Goal: Find specific page/section: Find specific page/section

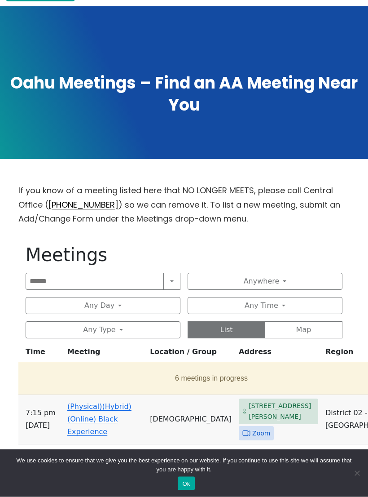
scroll to position [105, 0]
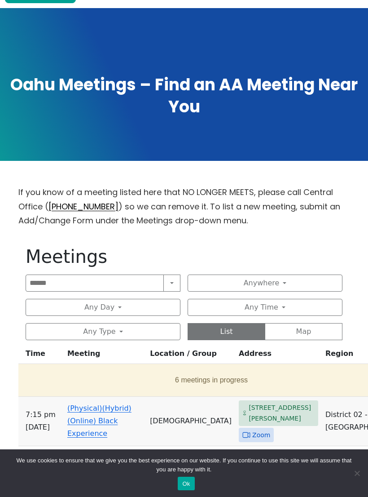
click at [175, 284] on button "Search" at bounding box center [172, 282] width 17 height 17
click at [172, 281] on button "Search" at bounding box center [172, 282] width 17 height 17
click at [124, 334] on button "Any Type" at bounding box center [103, 331] width 155 height 17
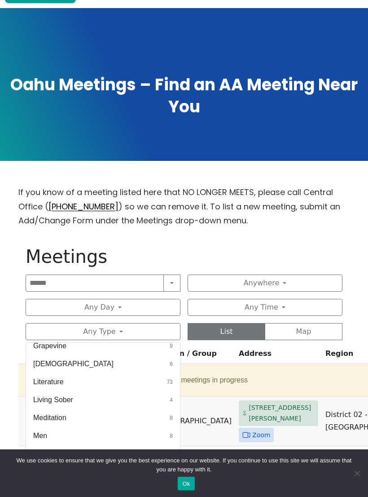
scroll to position [240, 0]
click at [61, 367] on button "[DEMOGRAPHIC_DATA] 6" at bounding box center [103, 364] width 154 height 18
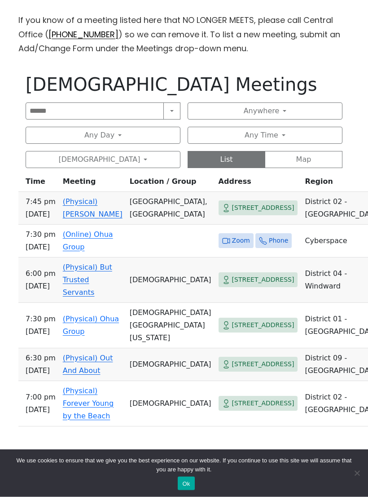
scroll to position [281, 0]
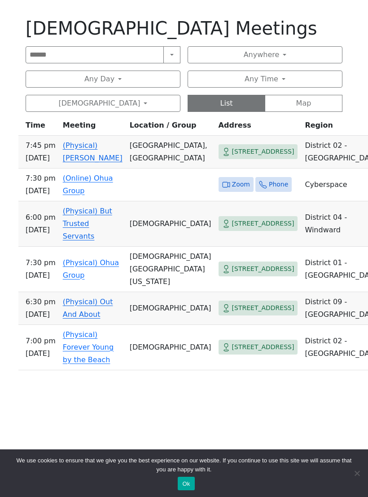
click at [113, 315] on link "(Physical) Out And About" at bounding box center [88, 307] width 50 height 21
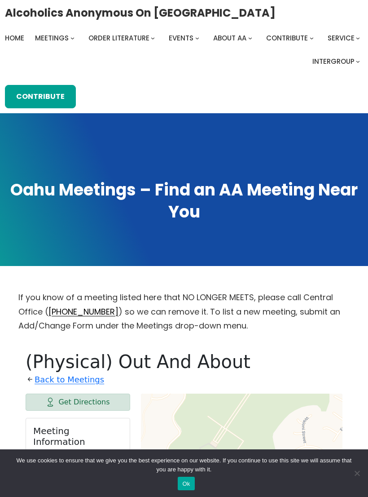
click at [80, 380] on link "Back to Meetings" at bounding box center [70, 379] width 70 height 14
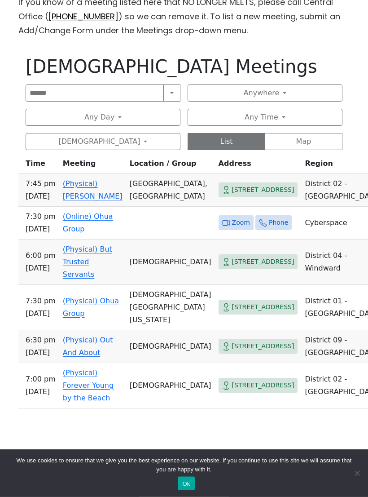
scroll to position [296, 0]
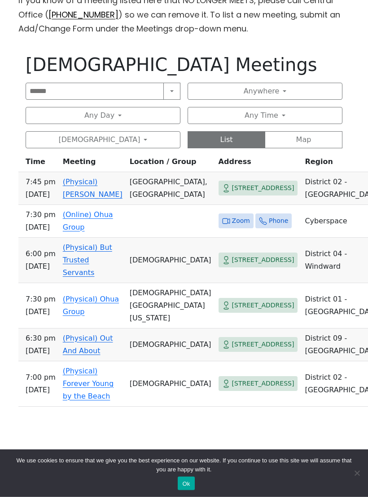
click at [94, 313] on td "(Physical) Ohua Group" at bounding box center [92, 305] width 67 height 45
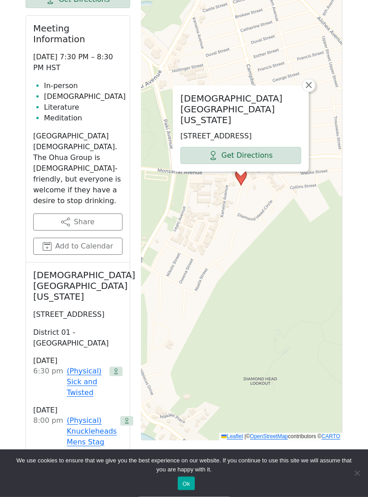
scroll to position [402, 0]
click at [86, 415] on link "(Physical) Knuckleheads Mens Stag" at bounding box center [92, 431] width 50 height 32
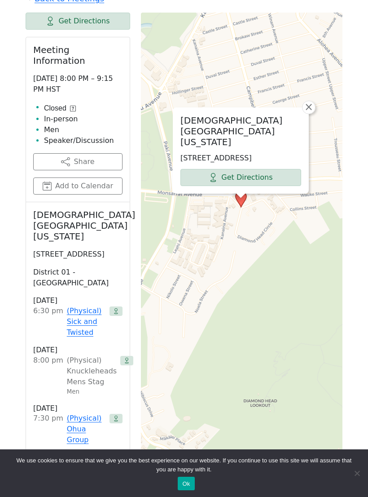
scroll to position [343, 0]
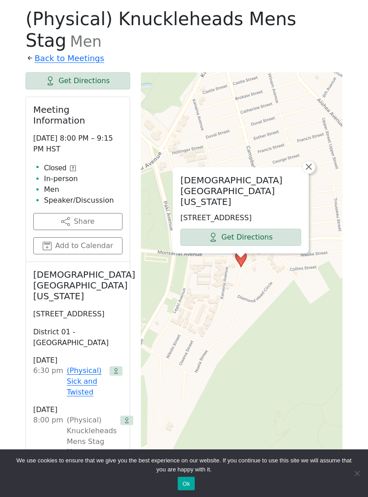
click at [83, 365] on link "(Physical) Sick and Twisted" at bounding box center [86, 381] width 39 height 32
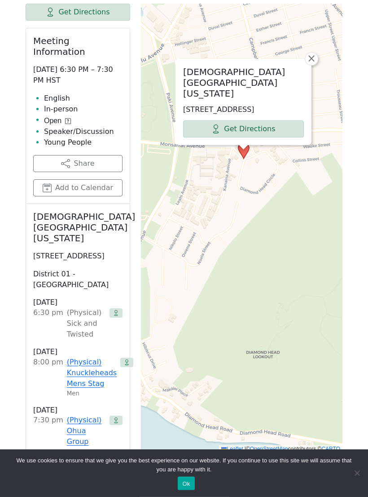
click at [83, 357] on link "(Physical) Knuckleheads Mens Stag" at bounding box center [92, 373] width 50 height 32
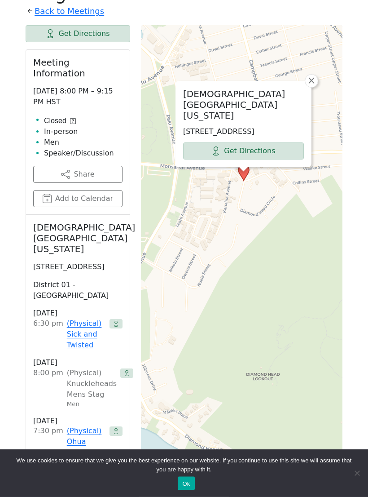
scroll to position [343, 0]
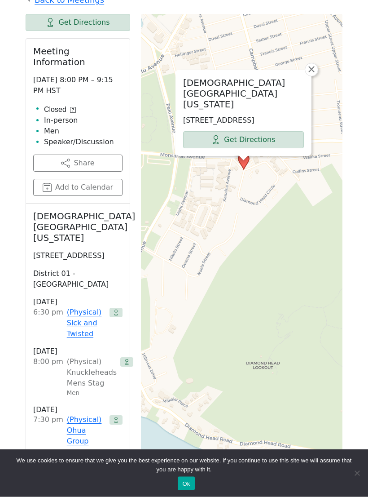
click at [80, 415] on link "(Physical) Ohua Group" at bounding box center [86, 431] width 39 height 32
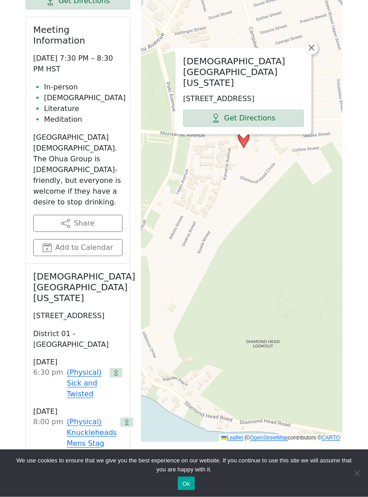
scroll to position [343, 0]
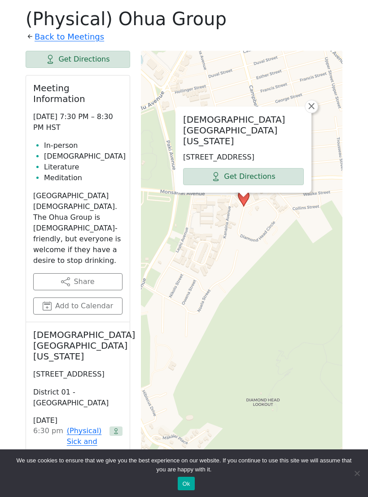
click at [87, 475] on link "(Physical) Knuckleheads Mens Stag" at bounding box center [92, 491] width 50 height 32
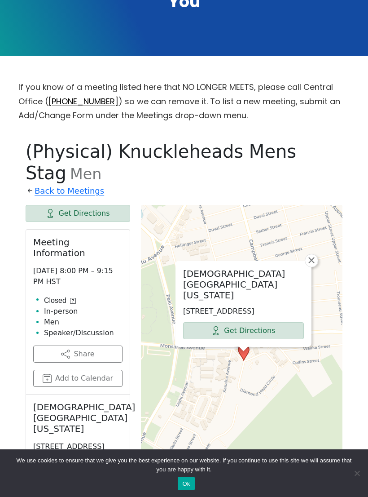
scroll to position [208, 0]
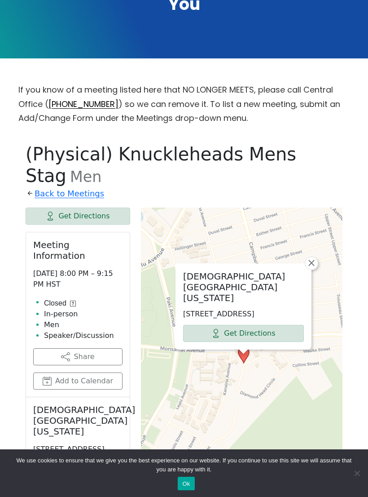
click at [75, 301] on icon at bounding box center [73, 304] width 6 height 6
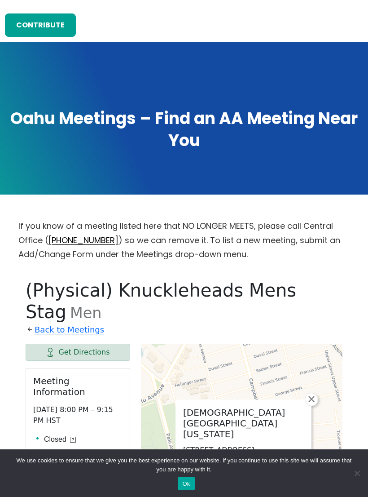
scroll to position [0, 0]
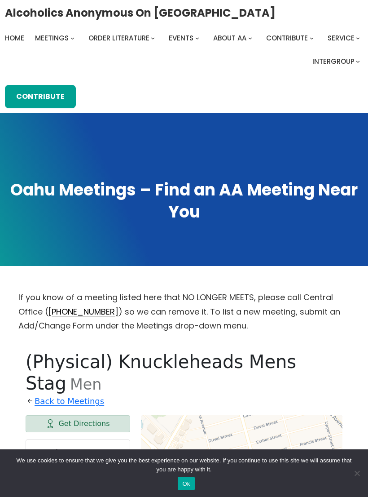
scroll to position [343, 0]
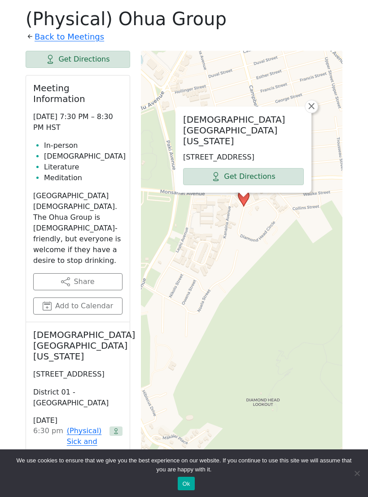
click at [80, 40] on link "Back to Meetings" at bounding box center [70, 37] width 70 height 14
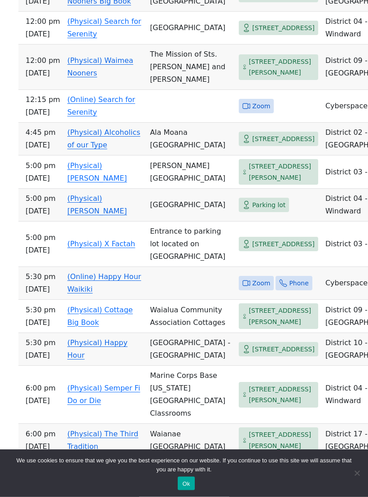
click at [104, 150] on link "(Physical) Alcoholics of our Type" at bounding box center [103, 138] width 73 height 21
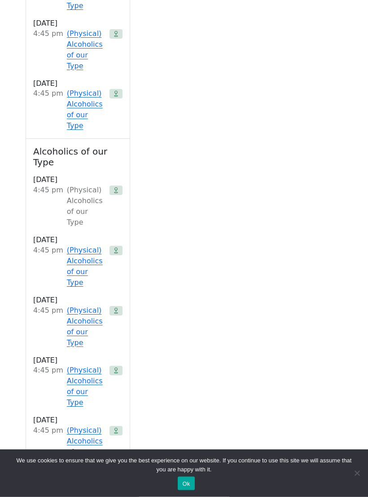
scroll to position [343, 0]
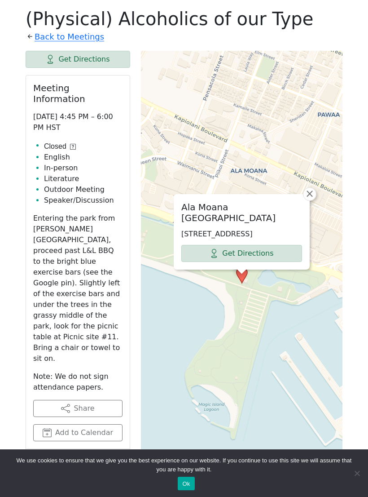
click at [75, 144] on icon at bounding box center [73, 147] width 6 height 6
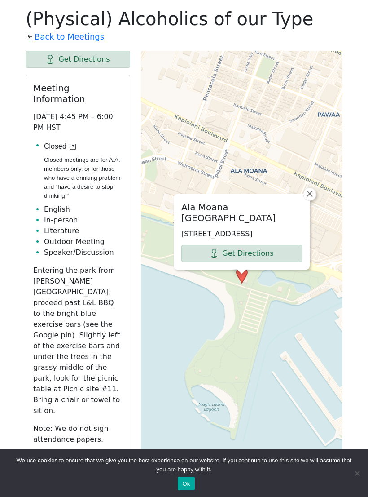
click at [76, 144] on icon at bounding box center [73, 147] width 6 height 6
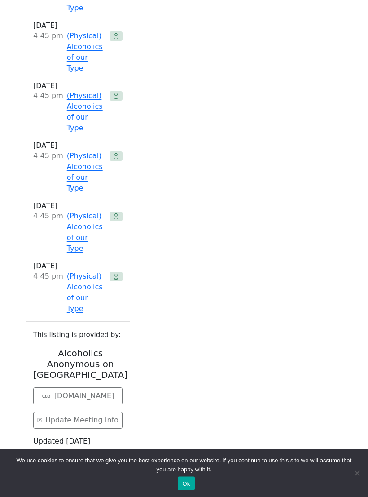
scroll to position [1450, 0]
